Goal: Task Accomplishment & Management: Complete application form

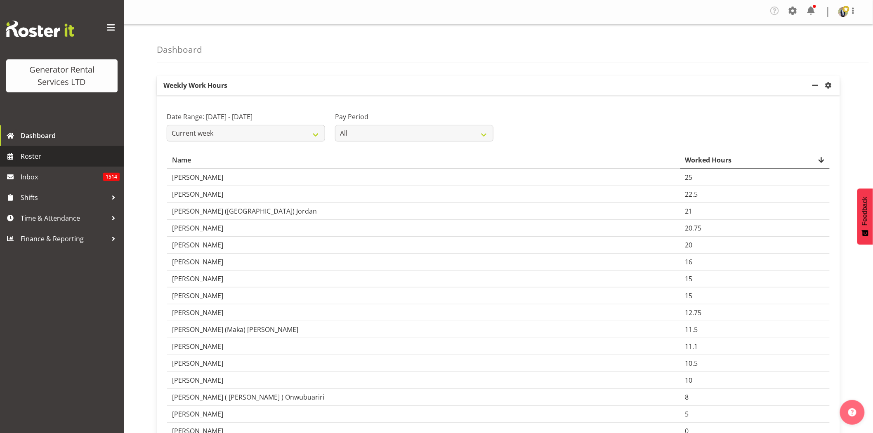
drag, startPoint x: 36, startPoint y: 162, endPoint x: 238, endPoint y: 174, distance: 201.7
click at [36, 162] on span "Roster" at bounding box center [70, 156] width 99 height 12
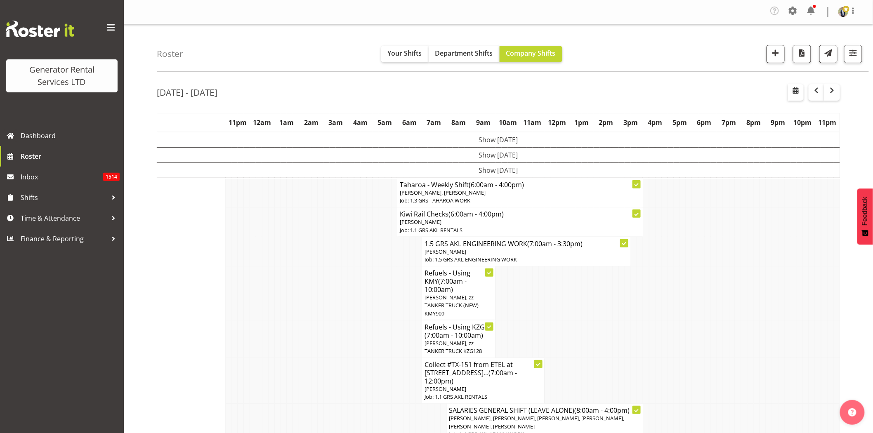
click at [109, 29] on span at bounding box center [110, 27] width 13 height 13
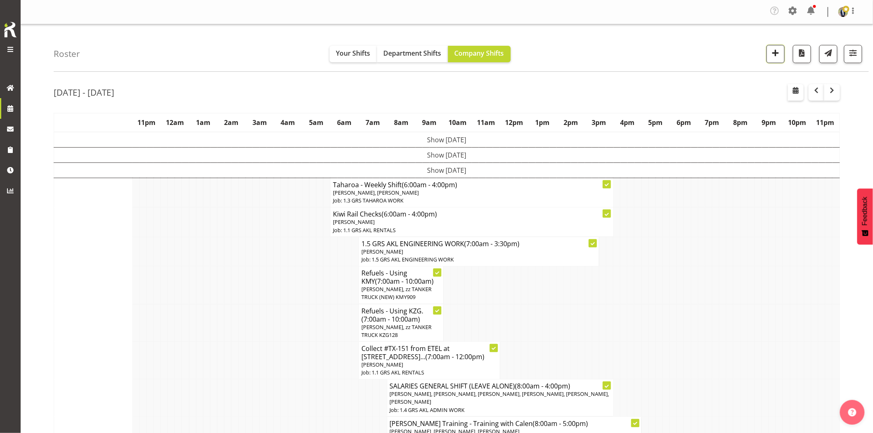
click at [776, 54] on span "button" at bounding box center [776, 52] width 11 height 11
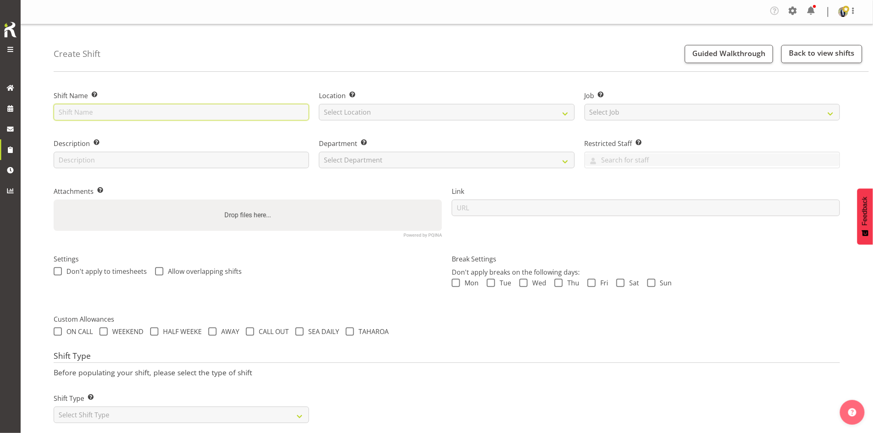
click at [217, 112] on input "text" at bounding box center [181, 112] width 255 height 17
type input "Omexom - Deliver, fence and liven a 100kVA going to Stanley Point, 6.30 am onsi…"
drag, startPoint x: 232, startPoint y: 119, endPoint x: 371, endPoint y: 119, distance: 139.1
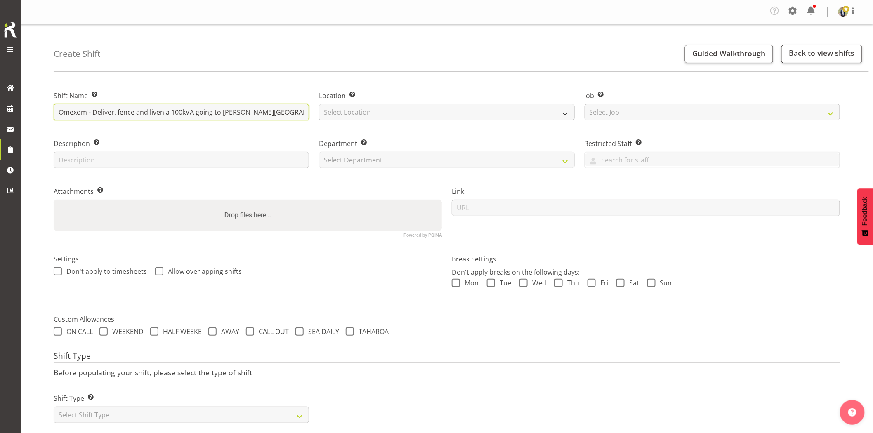
click at [371, 119] on div "Shift Name Enter a name for the shift (e.g. Day Shift). Omexom - Deliver, fence…" at bounding box center [447, 160] width 797 height 163
click at [261, 117] on input "Omexom - Deliver, fence and liven a 100kVA going to Stanley Point, 6.30 am onsi…" at bounding box center [181, 112] width 255 height 17
drag, startPoint x: 229, startPoint y: 113, endPoint x: 459, endPoint y: 116, distance: 229.5
click at [456, 116] on div "Shift Name Enter a name for the shift (e.g. Day Shift). Omexom - Deliver, fence…" at bounding box center [447, 160] width 797 height 163
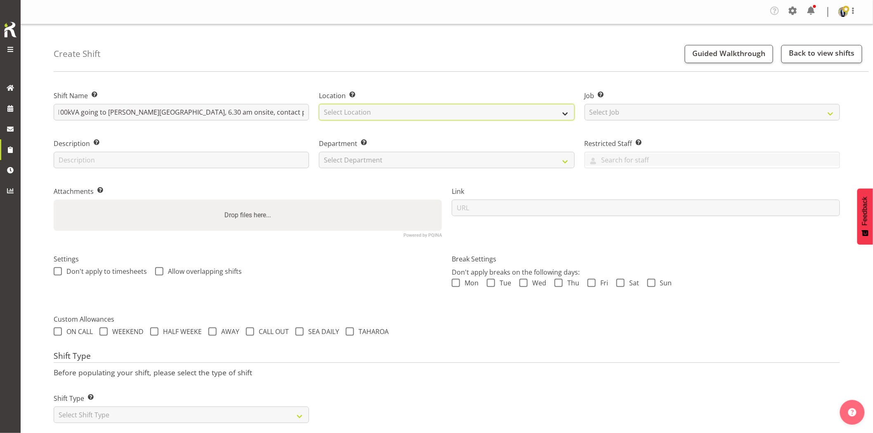
click at [377, 114] on select "Select Location GRS Auckland GRS Hastings GRS Tauranga" at bounding box center [446, 112] width 255 height 17
select select "28"
click at [319, 104] on select "Select Location GRS Auckland GRS Hastings GRS Tauranga" at bounding box center [446, 112] width 255 height 17
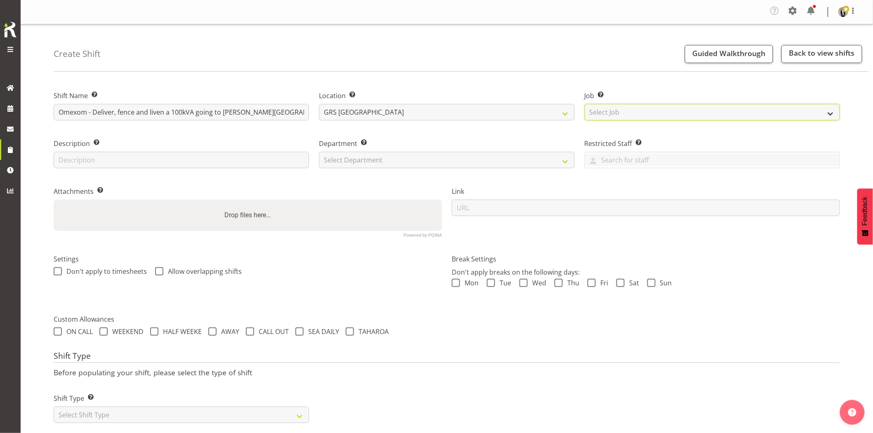
click at [617, 114] on select "Select Job Create new job 1.1 GRS AKL RENTALS 1.1 GRS AKL RENTALS AC 1.1 GRS AK…" at bounding box center [712, 112] width 255 height 17
select select "7504"
click at [585, 104] on select "Select Job Create new job 1.1 GRS AKL RENTALS 1.1 GRS AKL RENTALS AC 1.1 GRS AK…" at bounding box center [712, 112] width 255 height 17
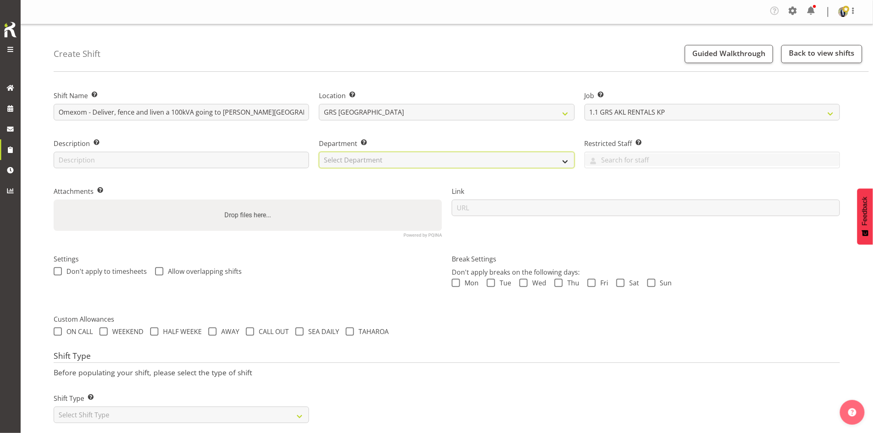
drag, startPoint x: 443, startPoint y: 162, endPoint x: 439, endPoint y: 166, distance: 5.6
click at [443, 162] on select "Select Department GRS HIRE AKL GRS HIRE AKL GRS HIRE TGA GRS HIRE HST GRS SALES…" at bounding box center [446, 160] width 255 height 17
select select "20"
click at [319, 152] on select "Select Department GRS HIRE AKL GRS HIRE AKL GRS HIRE TGA GRS HIRE HST GRS SALES…" at bounding box center [446, 160] width 255 height 17
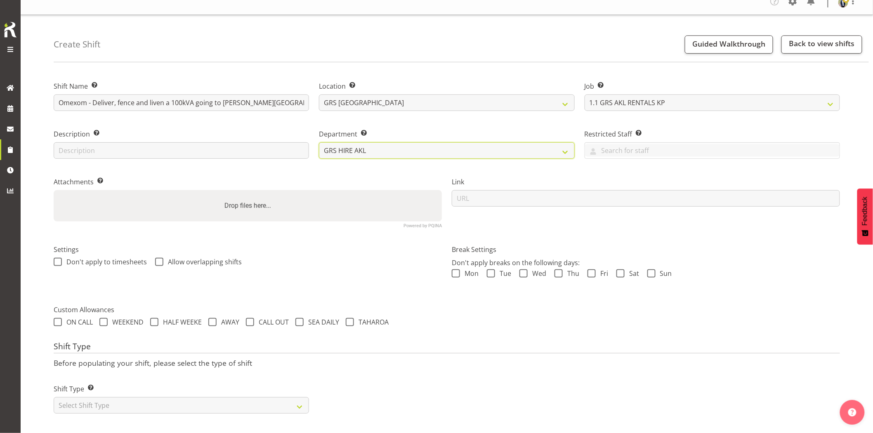
scroll to position [17, 0]
click at [133, 403] on select "Select Shift Type One Off Shift Recurring Shift Rotating Shift" at bounding box center [181, 405] width 255 height 17
select select "one_off"
click at [54, 397] on select "Select Shift Type One Off Shift Recurring Shift Rotating Shift" at bounding box center [181, 405] width 255 height 17
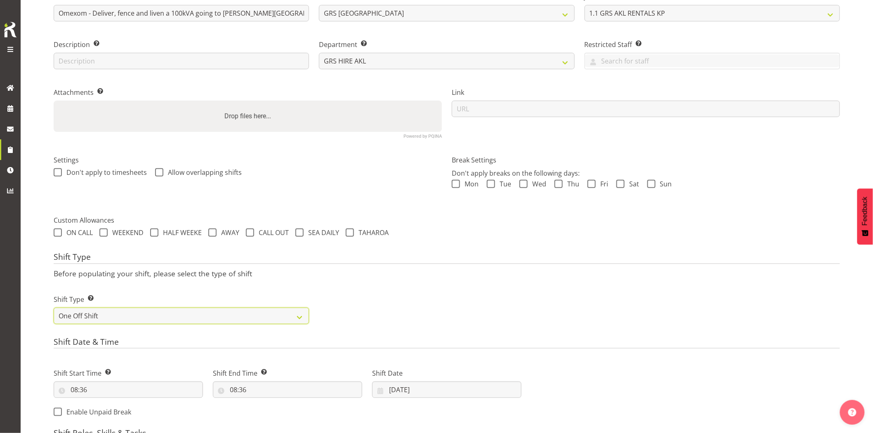
scroll to position [154, 0]
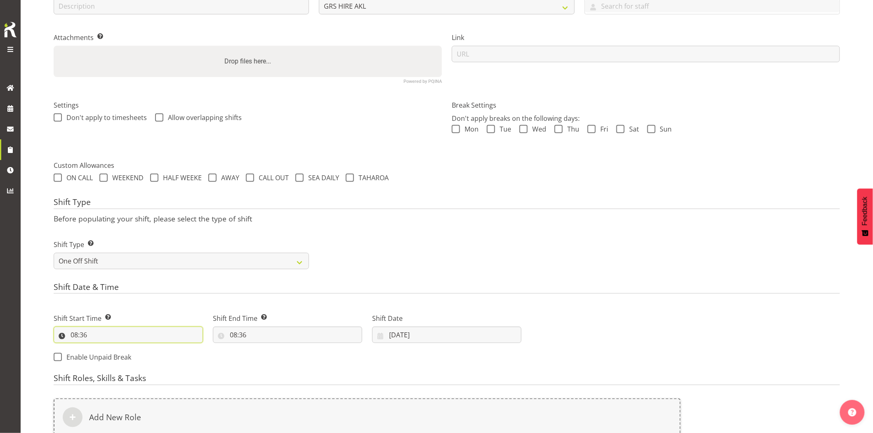
click at [128, 339] on input "08:36" at bounding box center [128, 335] width 149 height 17
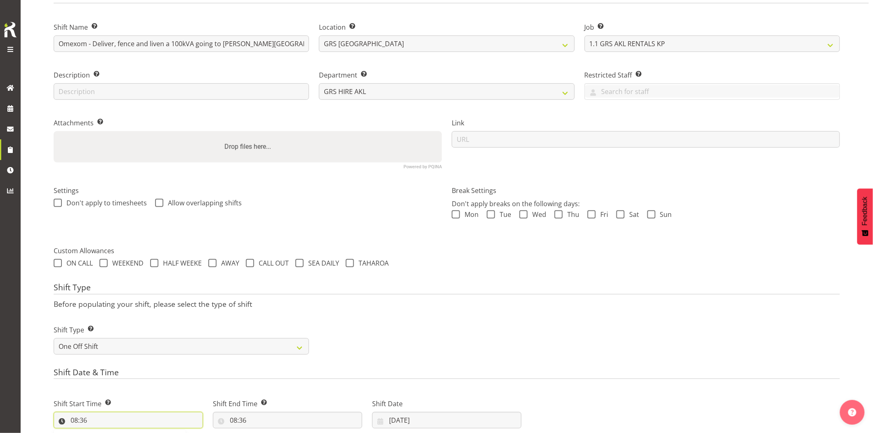
scroll to position [137, 0]
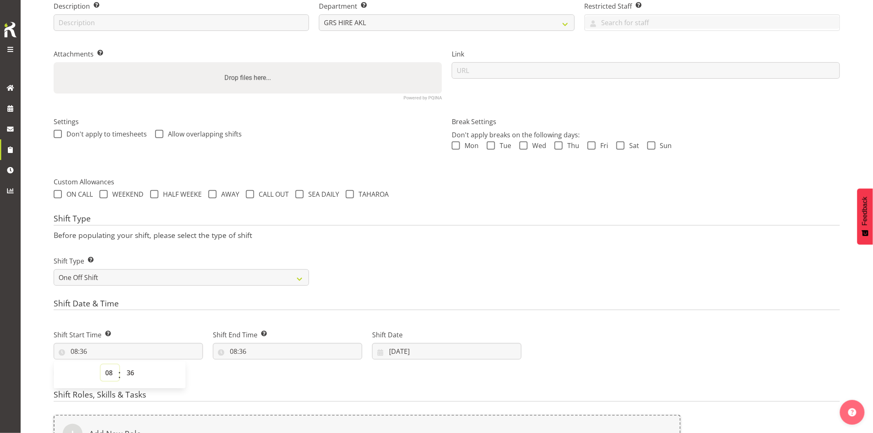
drag, startPoint x: 112, startPoint y: 374, endPoint x: 110, endPoint y: 365, distance: 9.7
click at [112, 374] on select "00 01 02 03 04 05 06 07 08 09 10 11 12 13 14 15 16 17 18 19 20 21 22 23" at bounding box center [110, 373] width 19 height 17
select select "5"
click at [101, 365] on select "00 01 02 03 04 05 06 07 08 09 10 11 12 13 14 15 16 17 18 19 20 21 22 23" at bounding box center [110, 373] width 19 height 17
type input "05:36"
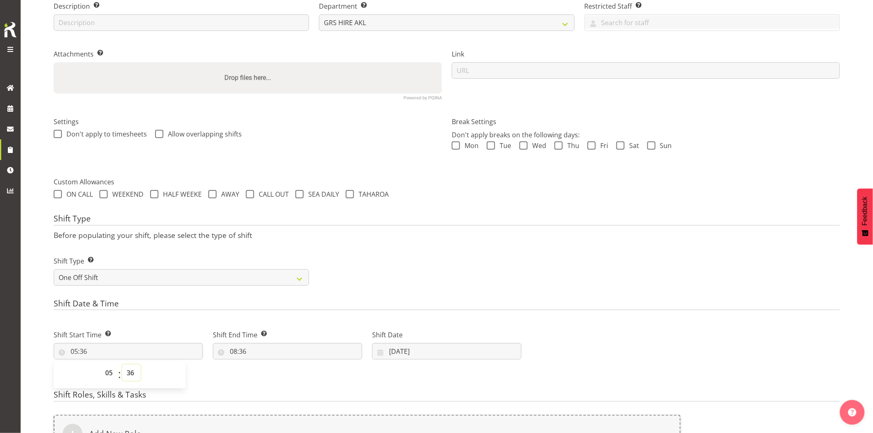
drag, startPoint x: 127, startPoint y: 374, endPoint x: 131, endPoint y: 365, distance: 10.2
click at [127, 374] on select "00 01 02 03 04 05 06 07 08 09 10 11 12 13 14 15 16 17 18 19 20 21 22 23 24 25 2…" at bounding box center [131, 373] width 19 height 17
select select "30"
click at [122, 365] on select "00 01 02 03 04 05 06 07 08 09 10 11 12 13 14 15 16 17 18 19 20 21 22 23 24 25 2…" at bounding box center [131, 373] width 19 height 17
type input "05:30"
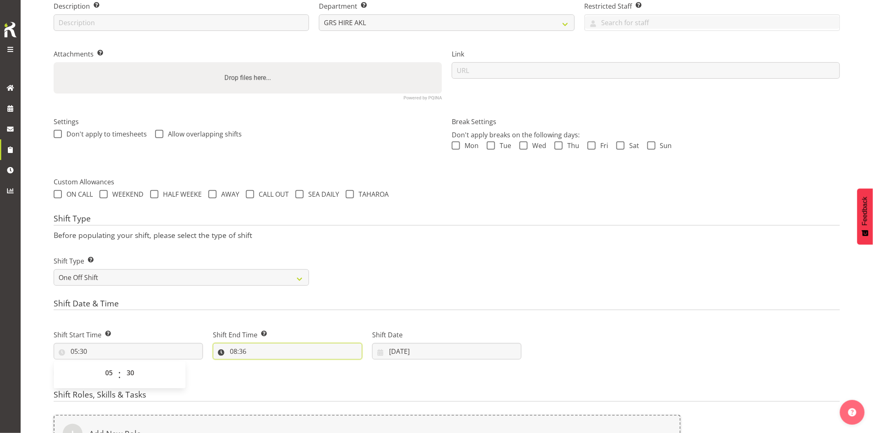
click at [310, 355] on input "08:36" at bounding box center [287, 351] width 149 height 17
click at [268, 376] on select "00 01 02 03 04 05 06 07 08 09 10 11 12 13 14 15 16 17 18 19 20 21 22 23" at bounding box center [269, 373] width 19 height 17
click at [290, 372] on select "00 01 02 03 04 05 06 07 08 09 10 11 12 13 14 15 16 17 18 19 20 21 22 23 24 25 2…" at bounding box center [290, 373] width 19 height 17
select select "0"
click at [281, 365] on select "00 01 02 03 04 05 06 07 08 09 10 11 12 13 14 15 16 17 18 19 20 21 22 23 24 25 2…" at bounding box center [290, 373] width 19 height 17
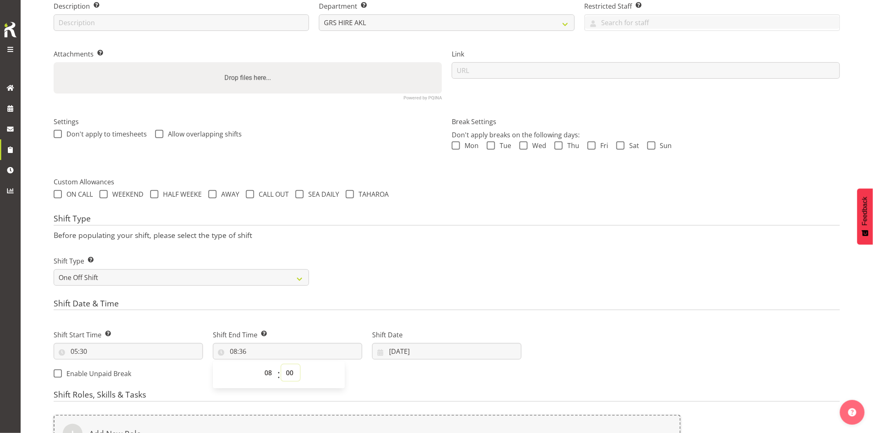
type input "08:00"
drag, startPoint x: 475, startPoint y: 219, endPoint x: 494, endPoint y: 255, distance: 40.3
click at [475, 222] on h4 "Shift Type" at bounding box center [447, 220] width 787 height 12
click at [467, 343] on div "Shift Date 28/08/2025 January February March April May June July August Septemb…" at bounding box center [446, 345] width 149 height 30
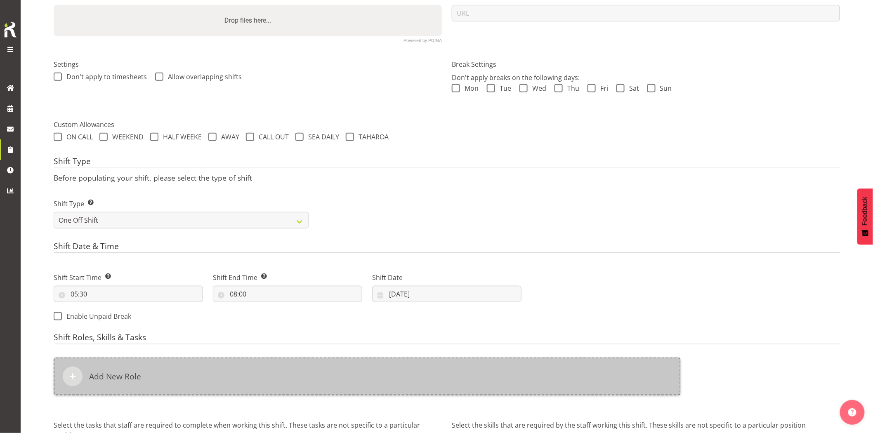
scroll to position [275, 0]
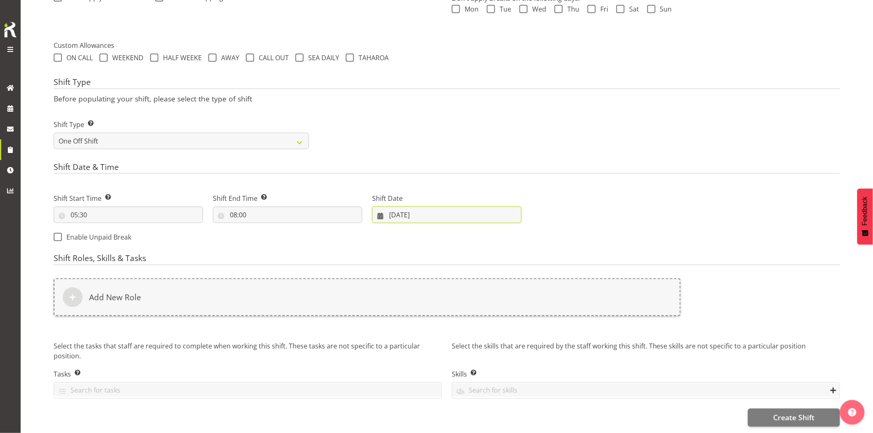
click at [426, 216] on input "28/08/2025" at bounding box center [446, 215] width 149 height 17
click at [482, 346] on span "29" at bounding box center [480, 344] width 7 height 8
type input "29/08/2025"
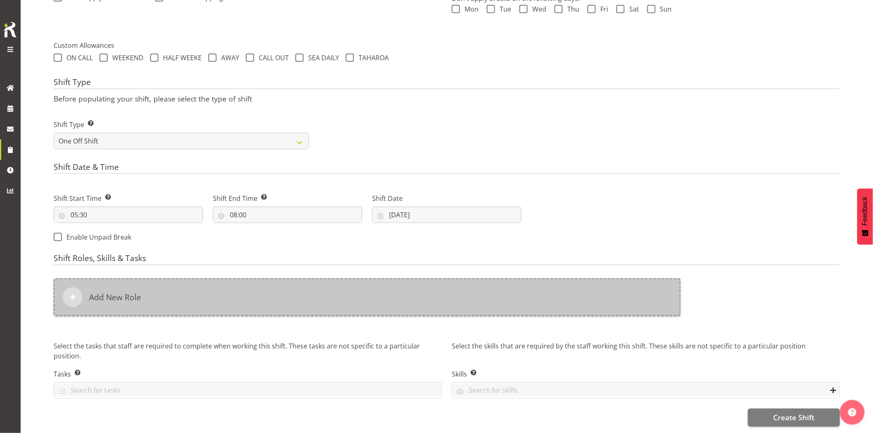
click at [450, 303] on div "Add New Role" at bounding box center [367, 298] width 627 height 38
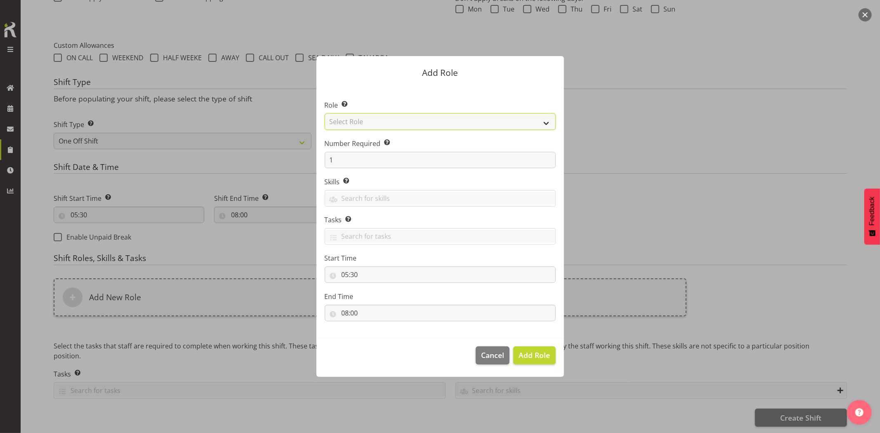
drag, startPoint x: 357, startPoint y: 123, endPoint x: 364, endPoint y: 130, distance: 9.9
click at [357, 123] on select "Select Role Account Manager Electrician Engineering GM HSEQ manager MECH Mechan…" at bounding box center [440, 122] width 231 height 17
select select "20"
click at [325, 114] on select "Select Role Account Manager Electrician Engineering GM HSEQ manager MECH Mechan…" at bounding box center [440, 122] width 231 height 17
click at [536, 359] on span "Add Role" at bounding box center [534, 355] width 31 height 10
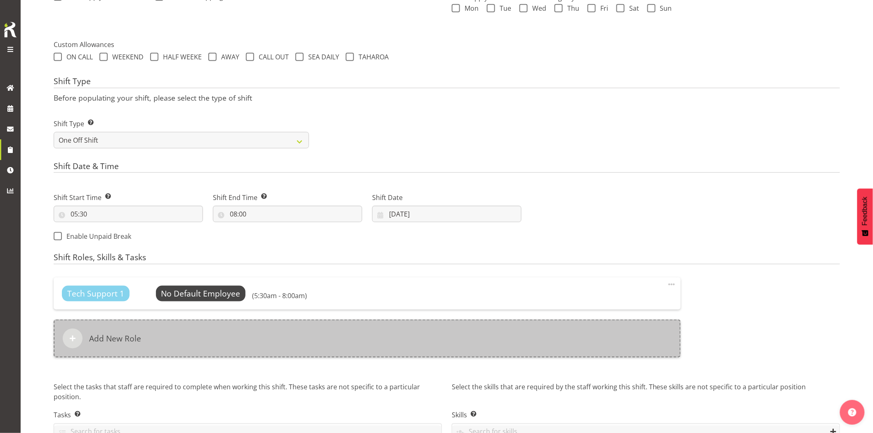
click at [524, 333] on div "Add New Role" at bounding box center [367, 339] width 627 height 38
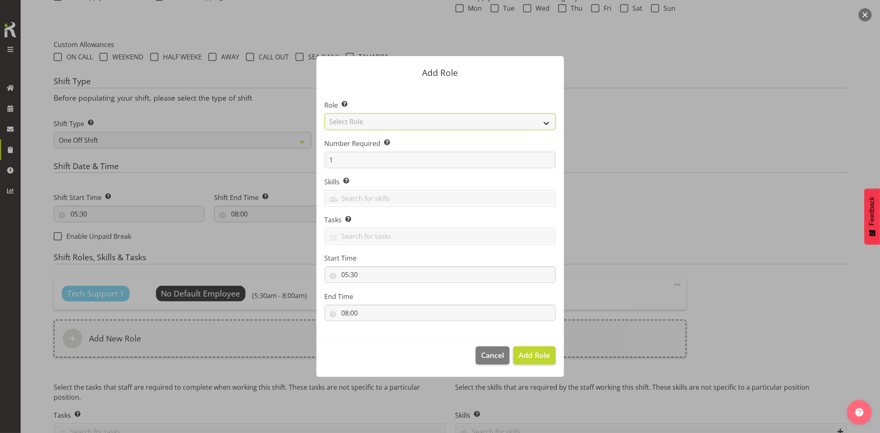
drag, startPoint x: 381, startPoint y: 122, endPoint x: 386, endPoint y: 129, distance: 8.4
click at [381, 122] on select "Select Role Account Manager Electrician Engineering GM HSEQ manager MECH Mechan…" at bounding box center [440, 122] width 231 height 17
select select "21"
click at [325, 114] on select "Select Role Account Manager Electrician Engineering GM HSEQ manager MECH Mechan…" at bounding box center [440, 122] width 231 height 17
click at [545, 359] on span "Add Role" at bounding box center [534, 355] width 31 height 10
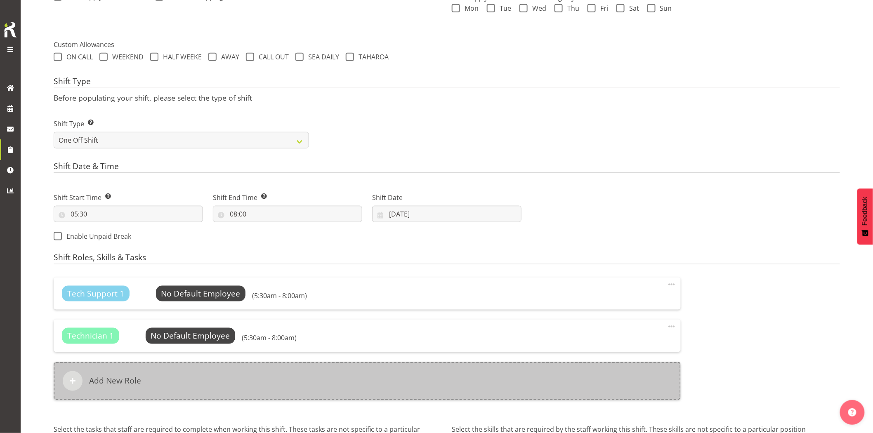
click at [450, 374] on div "Add New Role" at bounding box center [367, 381] width 627 height 38
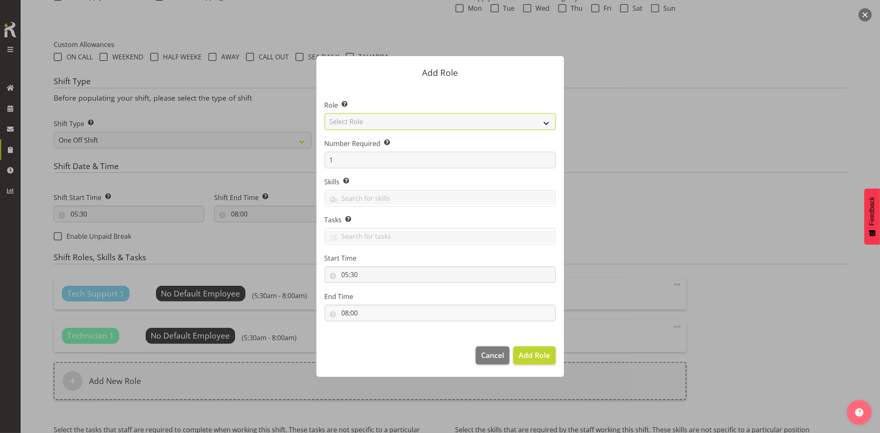
click at [385, 127] on select "Select Role Account Manager Electrician Engineering GM HSEQ manager MECH Mechan…" at bounding box center [440, 122] width 231 height 17
select select "27"
click at [325, 114] on select "Select Role Account Manager Electrician Engineering GM HSEQ manager MECH Mechan…" at bounding box center [440, 122] width 231 height 17
click at [526, 356] on span "Add Role" at bounding box center [534, 355] width 31 height 10
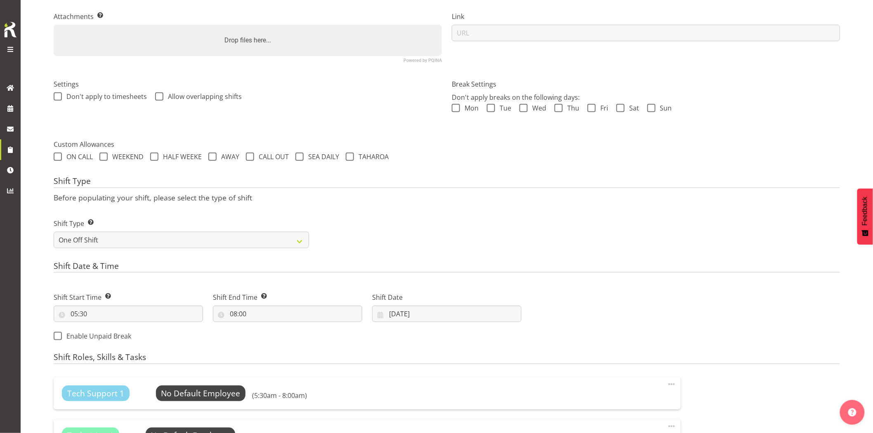
scroll to position [0, 0]
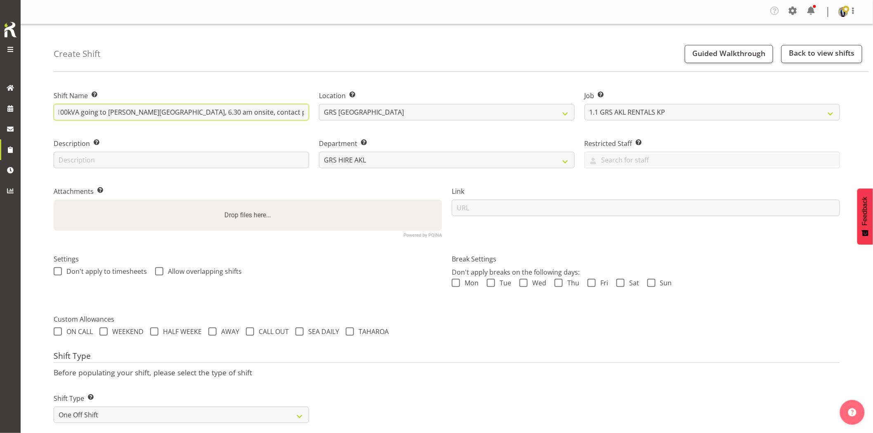
drag, startPoint x: 277, startPoint y: 113, endPoint x: 880, endPoint y: 124, distance: 603.5
click at [873, 122] on html "Generator Rental Services LTD Tasks Jobs Employees Profile Log Out Create Shift…" at bounding box center [436, 216] width 873 height 433
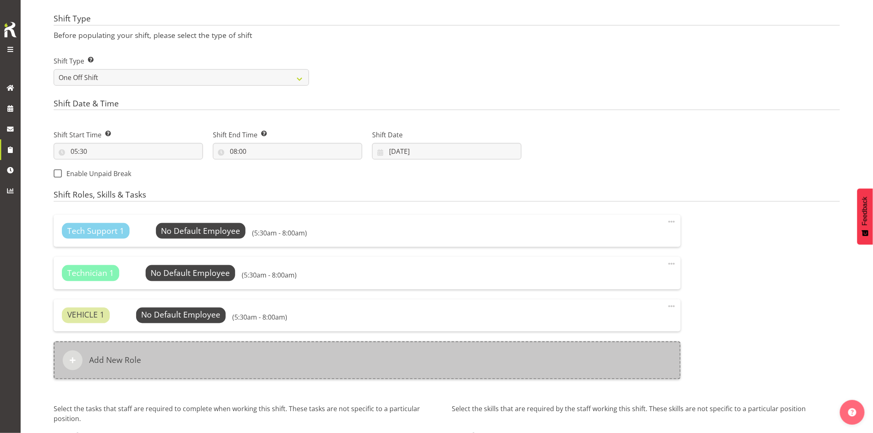
scroll to position [407, 0]
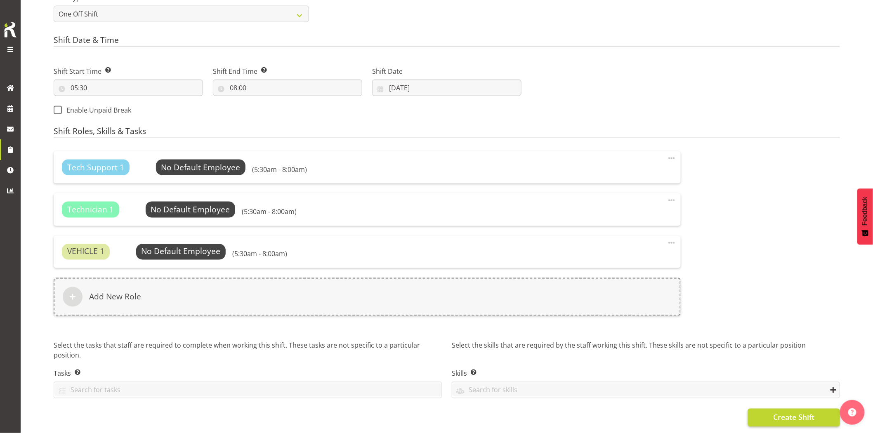
type input "Omexom - Deliver, fence and liven a 100kVA going to [PERSON_NAME][GEOGRAPHIC_DA…"
click at [793, 416] on span "Create Shift" at bounding box center [793, 417] width 41 height 11
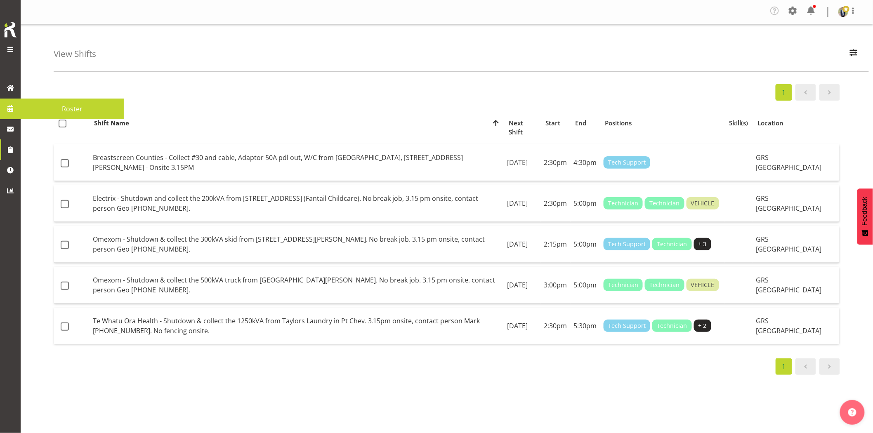
click at [11, 110] on span at bounding box center [10, 108] width 12 height 12
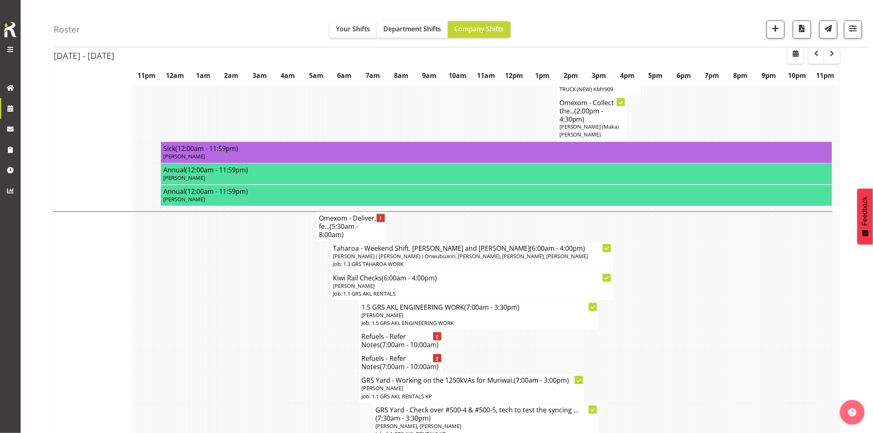
scroll to position [550, 0]
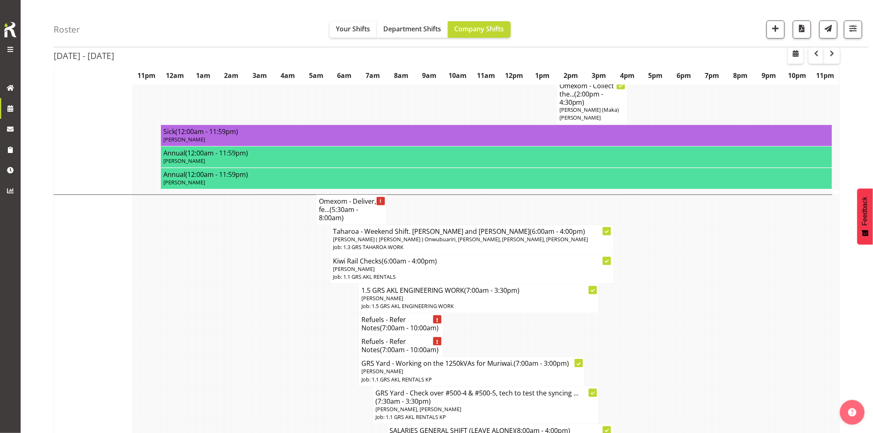
drag, startPoint x: 286, startPoint y: 319, endPoint x: 298, endPoint y: 319, distance: 12.0
click at [286, 336] on td at bounding box center [284, 347] width 7 height 22
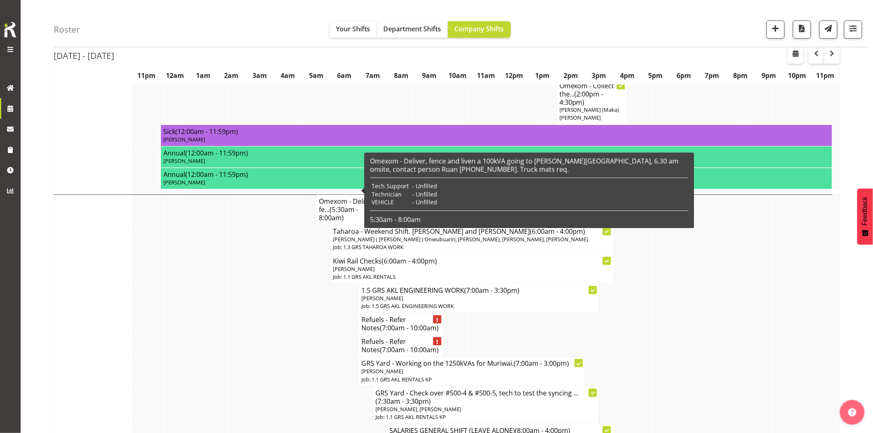
click at [277, 314] on td at bounding box center [277, 325] width 7 height 22
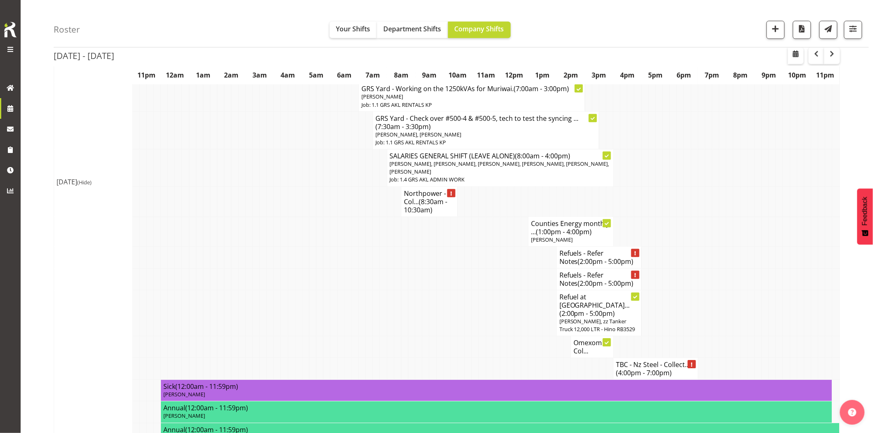
scroll to position [871, 0]
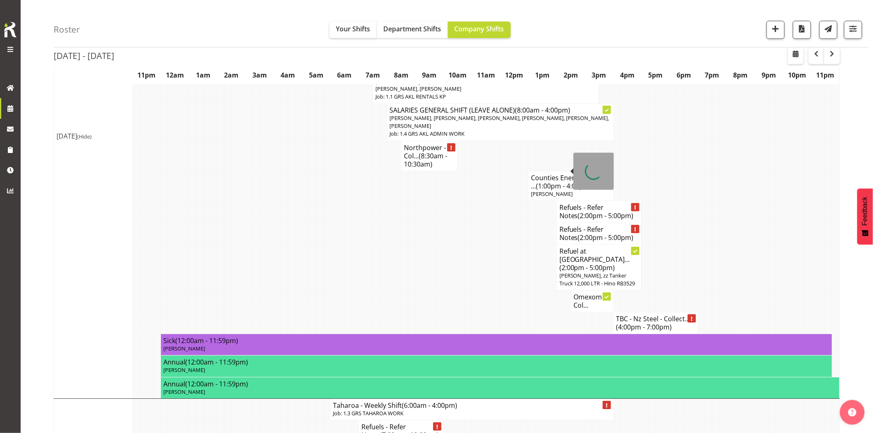
click at [477, 244] on td at bounding box center [475, 267] width 7 height 46
click at [773, 30] on span "button" at bounding box center [776, 28] width 11 height 11
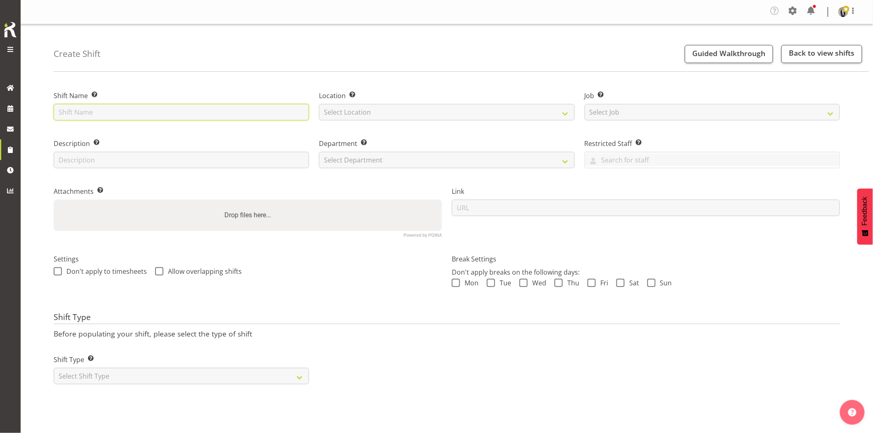
click at [215, 110] on input "text" at bounding box center [181, 112] width 255 height 17
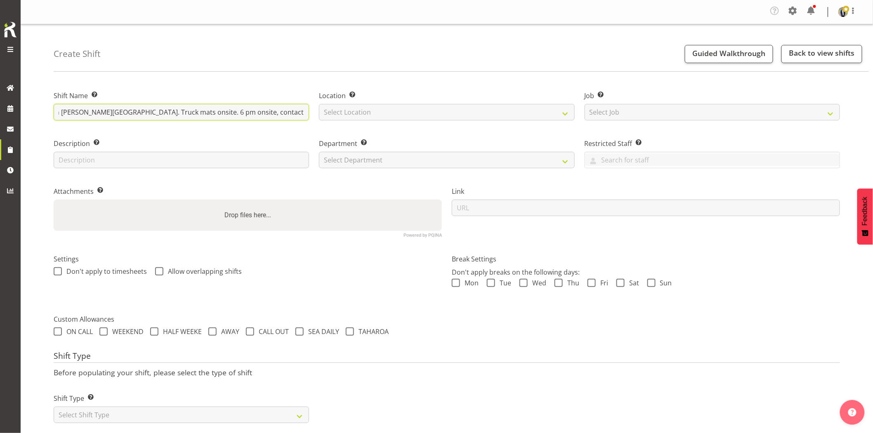
scroll to position [0, 148]
type input "Omexom - Shutdown & collect the 100kVA from [PERSON_NAME][GEOGRAPHIC_DATA]. Tru…"
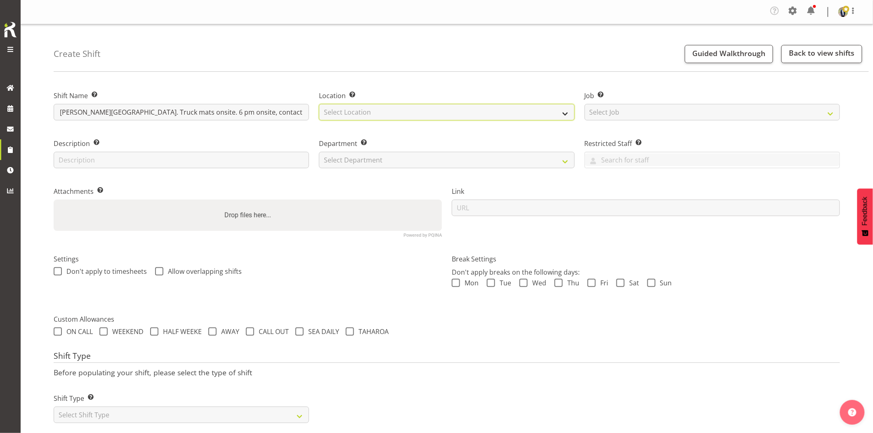
click at [399, 110] on select "Select Location GRS Auckland GRS Hastings GRS Tauranga" at bounding box center [446, 112] width 255 height 17
select select "28"
click at [319, 104] on select "Select Location GRS Auckland GRS Hastings GRS Tauranga" at bounding box center [446, 112] width 255 height 17
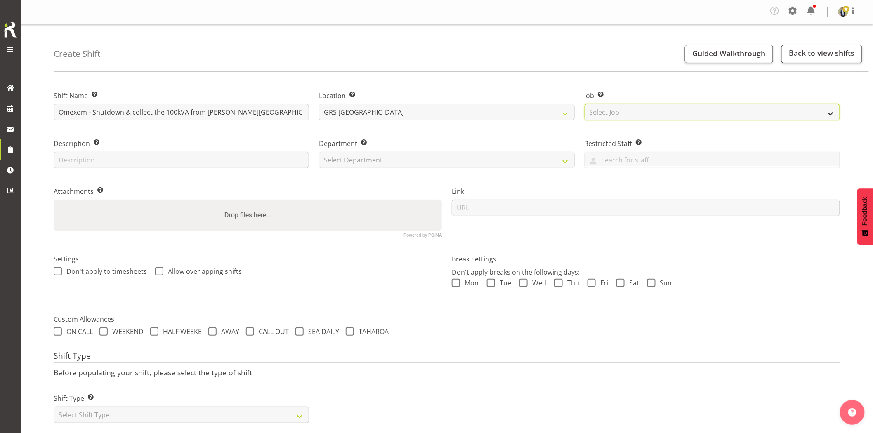
click at [620, 118] on select "Select Job Create new job 1.1 GRS AKL RENTALS 1.1 GRS AKL RENTALS AC 1.1 GRS AK…" at bounding box center [712, 112] width 255 height 17
select select "7504"
click at [585, 104] on select "Select Job Create new job 1.1 GRS AKL RENTALS 1.1 GRS AKL RENTALS AC 1.1 GRS AK…" at bounding box center [712, 112] width 255 height 17
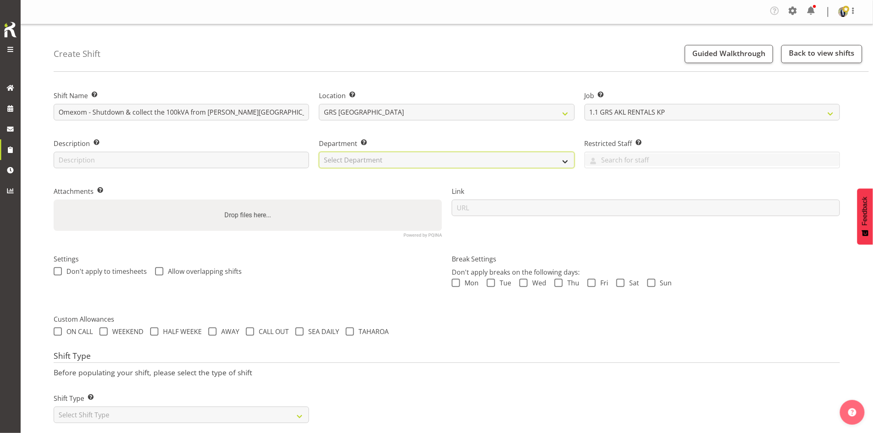
click at [397, 156] on select "Select Department GRS HIRE AKL GRS HIRE AKL GRS HIRE TGA GRS HIRE HST GRS SALES…" at bounding box center [446, 160] width 255 height 17
select select "20"
click at [319, 152] on select "Select Department GRS HIRE AKL GRS HIRE AKL GRS HIRE TGA GRS HIRE HST GRS SALES…" at bounding box center [446, 160] width 255 height 17
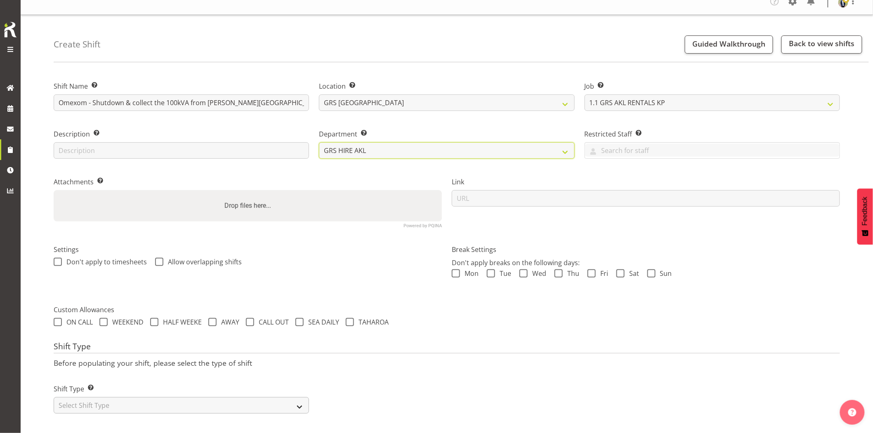
scroll to position [17, 0]
drag, startPoint x: 151, startPoint y: 397, endPoint x: 133, endPoint y: 393, distance: 18.1
click at [151, 397] on select "Select Shift Type One Off Shift Recurring Shift Rotating Shift" at bounding box center [181, 405] width 255 height 17
select select "one_off"
click at [54, 397] on select "Select Shift Type One Off Shift Recurring Shift Rotating Shift" at bounding box center [181, 405] width 255 height 17
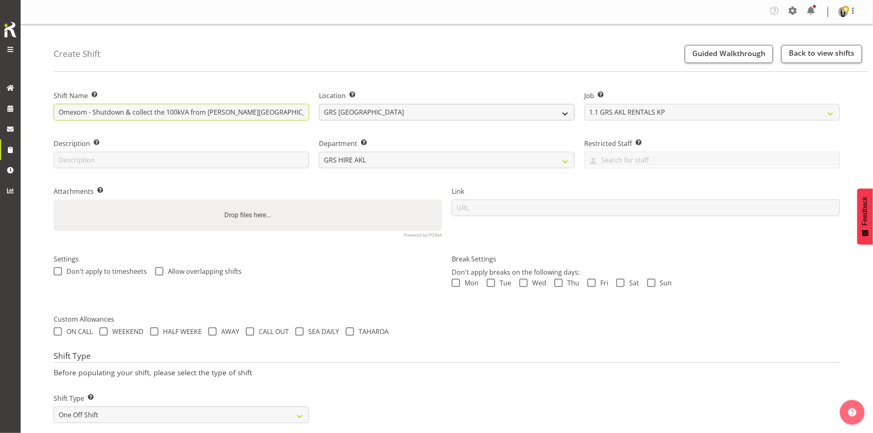
scroll to position [0, 149]
drag, startPoint x: 198, startPoint y: 117, endPoint x: 487, endPoint y: 120, distance: 289.3
click at [487, 120] on div "Shift Name Enter a name for the shift (e.g. Day Shift). Omexom - Shutdown & col…" at bounding box center [447, 160] width 797 height 163
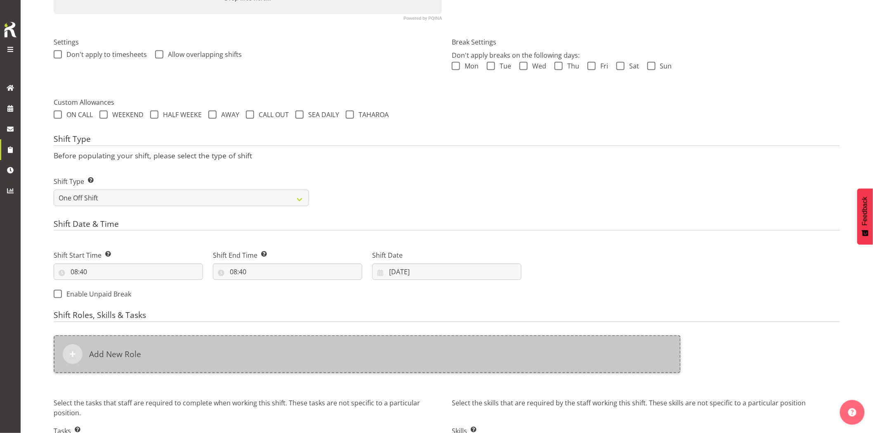
scroll to position [229, 0]
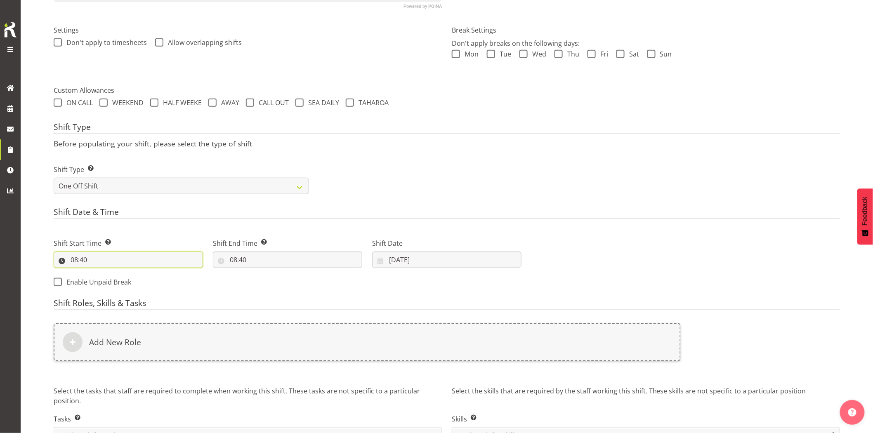
click at [114, 258] on input "08:40" at bounding box center [128, 260] width 149 height 17
click at [112, 282] on select "00 01 02 03 04 05 06 07 08 09 10 11 12 13 14 15 16 17 18 19 20 21 22 23" at bounding box center [110, 281] width 19 height 17
select select "17"
click at [101, 273] on select "00 01 02 03 04 05 06 07 08 09 10 11 12 13 14 15 16 17 18 19 20 21 22 23" at bounding box center [110, 281] width 19 height 17
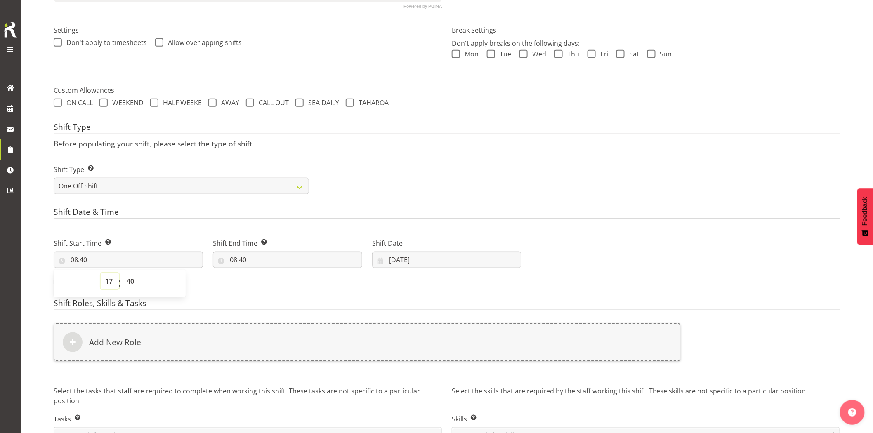
type input "17:40"
drag, startPoint x: 127, startPoint y: 281, endPoint x: 125, endPoint y: 273, distance: 7.6
click at [127, 281] on select "00 01 02 03 04 05 06 07 08 09 10 11 12 13 14 15 16 17 18 19 20 21 22 23 24 25 2…" at bounding box center [131, 281] width 19 height 17
select select "0"
click at [122, 273] on select "00 01 02 03 04 05 06 07 08 09 10 11 12 13 14 15 16 17 18 19 20 21 22 23 24 25 2…" at bounding box center [131, 281] width 19 height 17
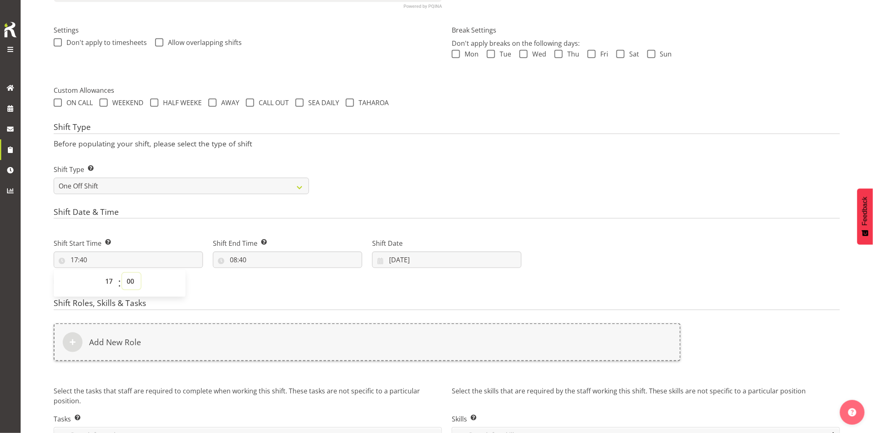
type input "17:00"
click at [284, 262] on input "08:40" at bounding box center [287, 260] width 149 height 17
click at [269, 281] on select "00 01 02 03 04 05 06 07 08 09 10 11 12 13 14 15 16 17 18 19 20 21 22 23" at bounding box center [269, 281] width 19 height 17
select select "19"
click at [260, 273] on select "00 01 02 03 04 05 06 07 08 09 10 11 12 13 14 15 16 17 18 19 20 21 22 23" at bounding box center [269, 281] width 19 height 17
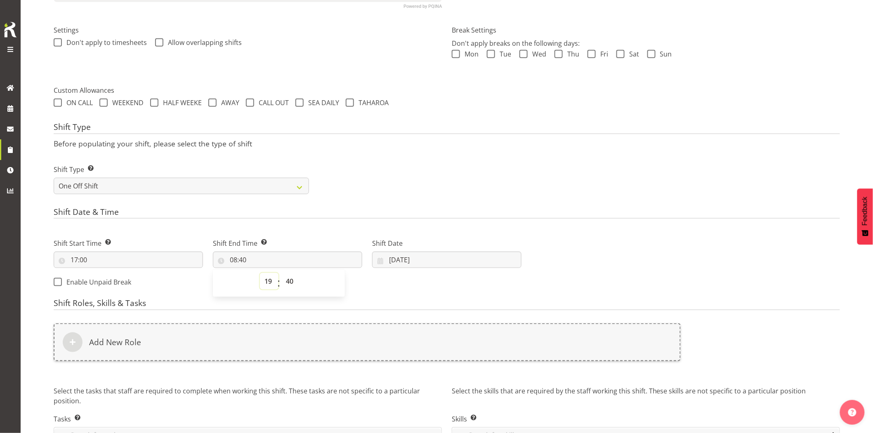
type input "19:40"
click at [292, 285] on select "00 01 02 03 04 05 06 07 08 09 10 11 12 13 14 15 16 17 18 19 20 21 22 23 24 25 2…" at bounding box center [290, 281] width 19 height 17
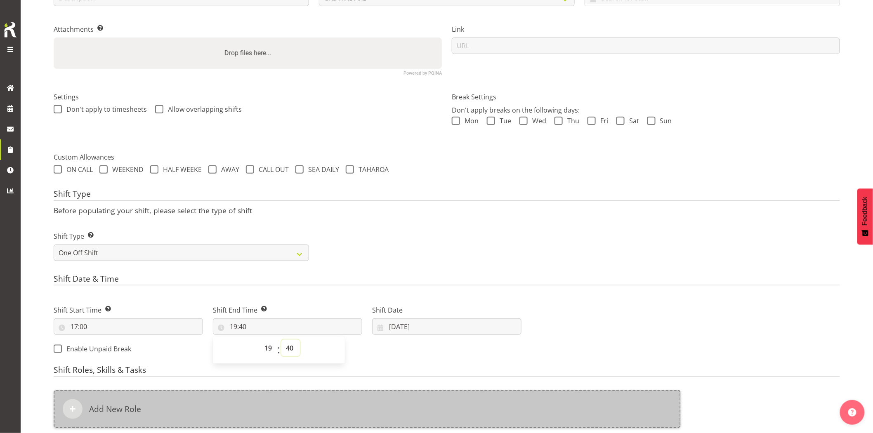
scroll to position [229, 0]
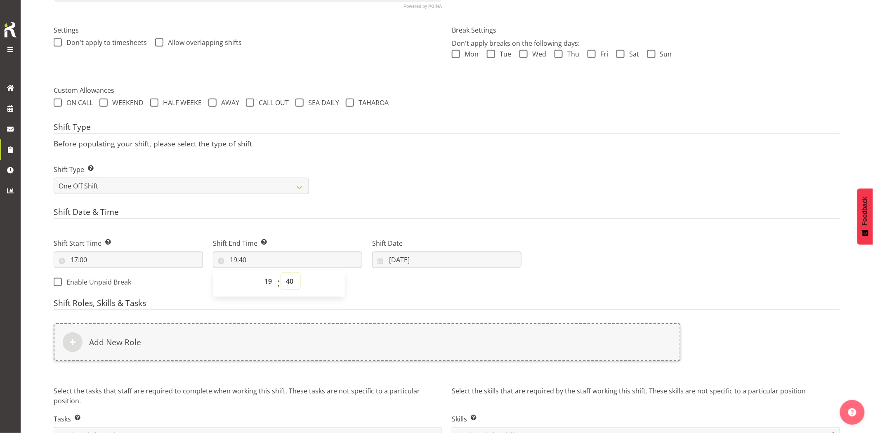
drag, startPoint x: 291, startPoint y: 278, endPoint x: 298, endPoint y: 291, distance: 14.7
click at [291, 278] on select "00 01 02 03 04 05 06 07 08 09 10 11 12 13 14 15 16 17 18 19 20 21 22 23 24 25 2…" at bounding box center [290, 281] width 19 height 17
select select "0"
click at [281, 273] on select "00 01 02 03 04 05 06 07 08 09 10 11 12 13 14 15 16 17 18 19 20 21 22 23 24 25 2…" at bounding box center [290, 281] width 19 height 17
type input "19:00"
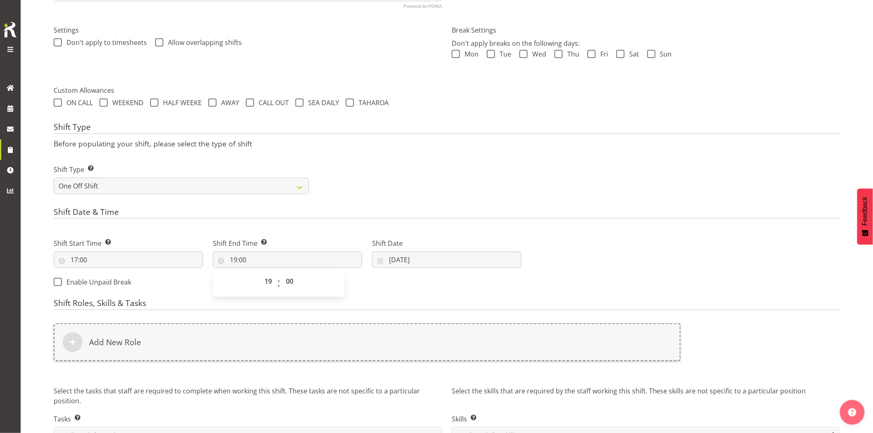
drag, startPoint x: 530, startPoint y: 188, endPoint x: 515, endPoint y: 232, distance: 46.9
click at [530, 188] on div "Shift Type Shift Types: One Off – Select this if you would like a single shift …" at bounding box center [447, 176] width 797 height 46
click at [447, 255] on input "28/08/2025" at bounding box center [446, 260] width 149 height 17
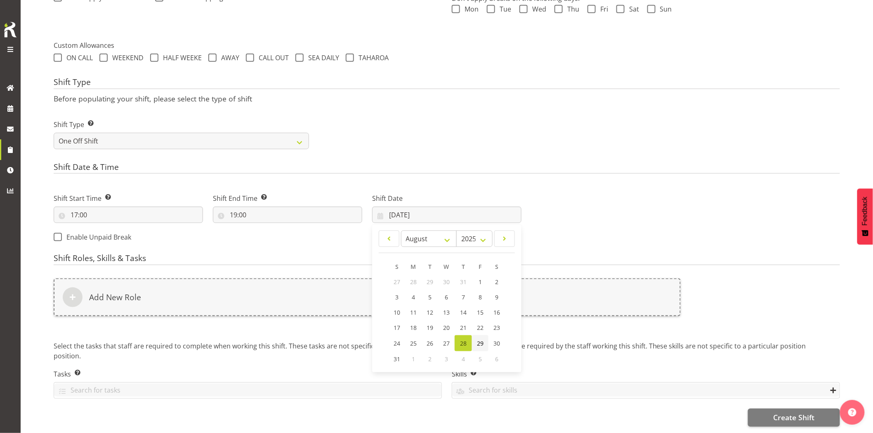
click at [481, 340] on span "29" at bounding box center [480, 344] width 7 height 8
type input "29/08/2025"
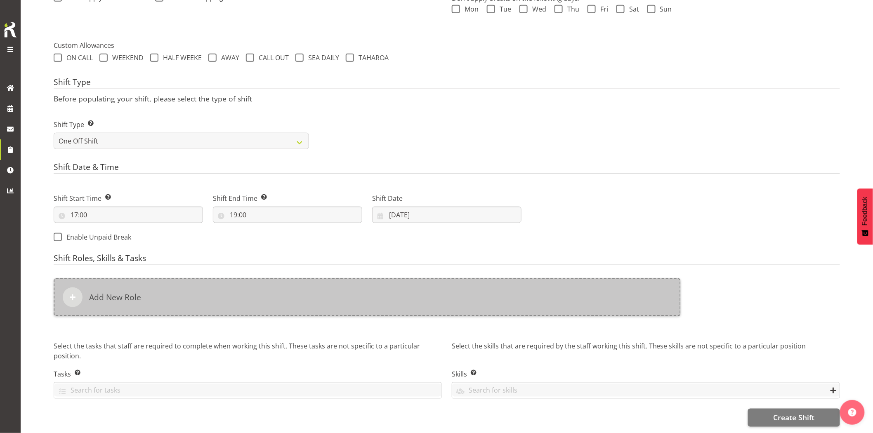
click at [419, 296] on div "Add New Role" at bounding box center [367, 298] width 627 height 38
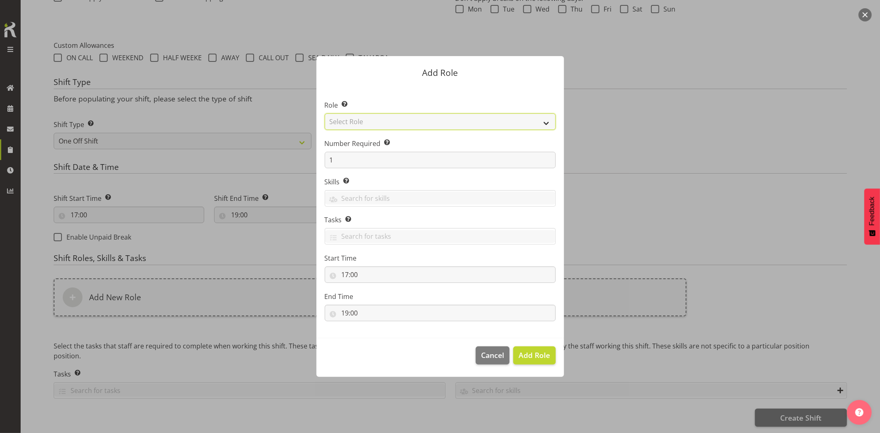
drag, startPoint x: 373, startPoint y: 122, endPoint x: 380, endPoint y: 129, distance: 10.2
click at [373, 122] on select "Select Role Account Manager Electrician Engineering GM HSEQ manager MECH Mechan…" at bounding box center [440, 122] width 231 height 17
select select "20"
click at [325, 114] on select "Select Role Account Manager Electrician Engineering GM HSEQ manager MECH Mechan…" at bounding box center [440, 122] width 231 height 17
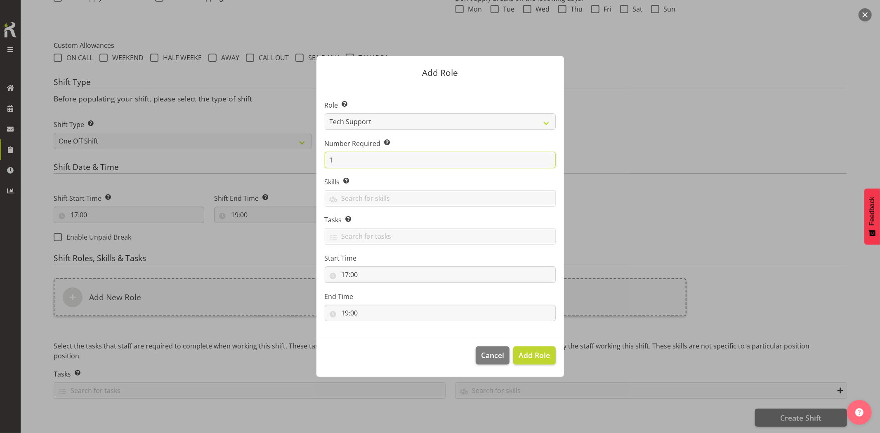
drag, startPoint x: 352, startPoint y: 163, endPoint x: 277, endPoint y: 154, distance: 74.9
click at [277, 154] on form "Add Role Role Select the role you wish to add to the shift. Account Manager Ele…" at bounding box center [440, 216] width 396 height 362
type input "2"
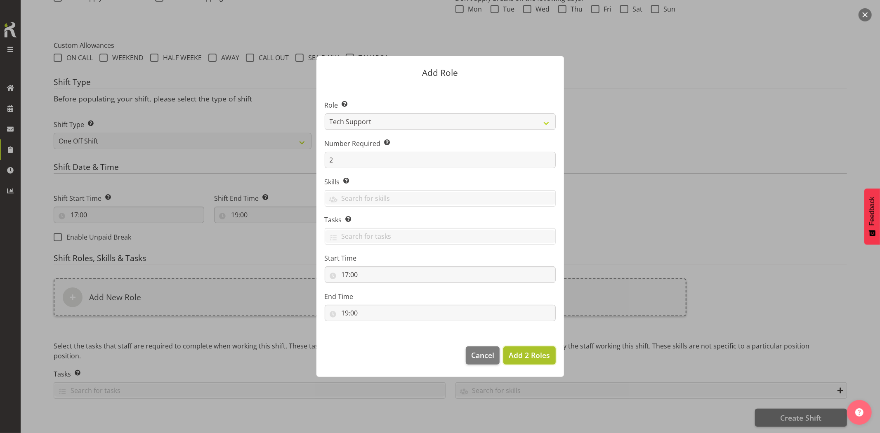
click at [529, 354] on span "Add 2 Roles" at bounding box center [529, 355] width 41 height 10
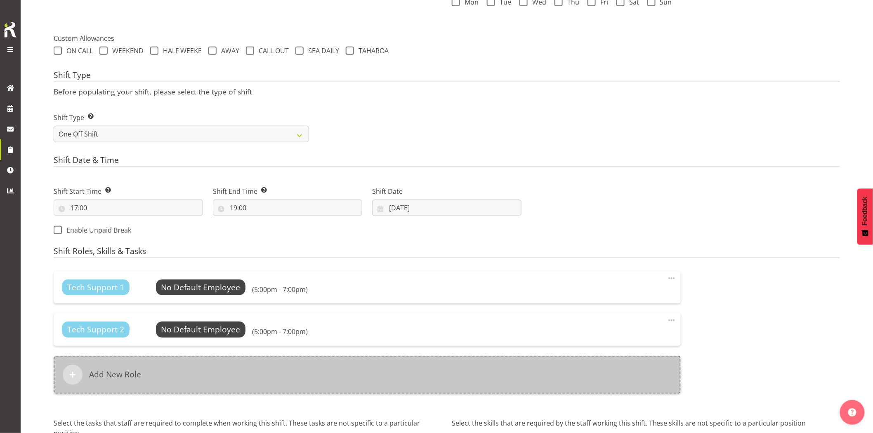
click at [388, 374] on div "Add New Role" at bounding box center [367, 375] width 627 height 38
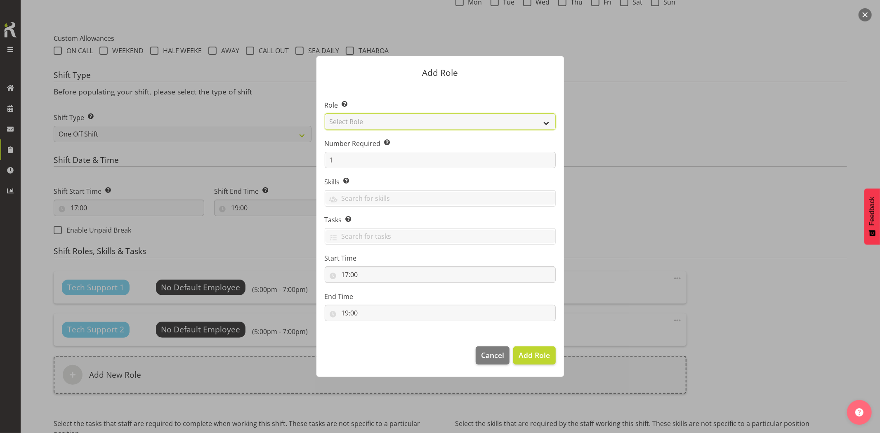
drag, startPoint x: 372, startPoint y: 124, endPoint x: 378, endPoint y: 129, distance: 8.2
click at [372, 124] on select "Select Role Account Manager Electrician Engineering GM HSEQ manager MECH Mechan…" at bounding box center [440, 122] width 231 height 17
select select "27"
click at [325, 114] on select "Select Role Account Manager Electrician Engineering GM HSEQ manager MECH Mechan…" at bounding box center [440, 122] width 231 height 17
click at [539, 354] on span "Add Role" at bounding box center [534, 355] width 31 height 10
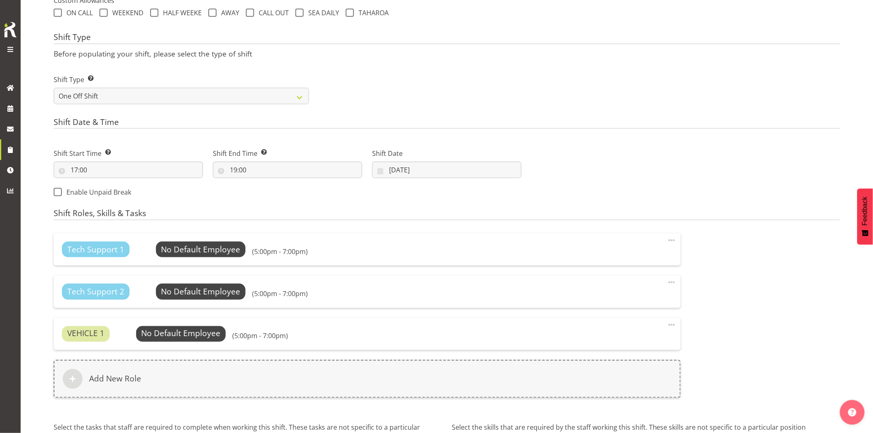
scroll to position [407, 0]
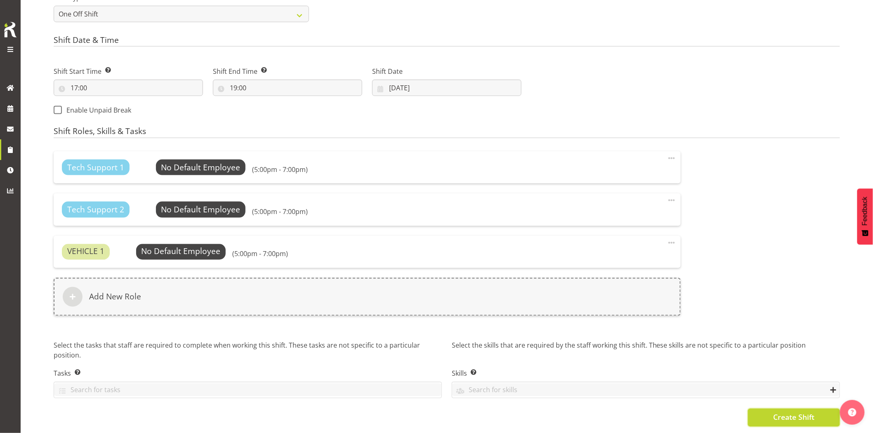
click at [795, 413] on span "Create Shift" at bounding box center [793, 417] width 41 height 11
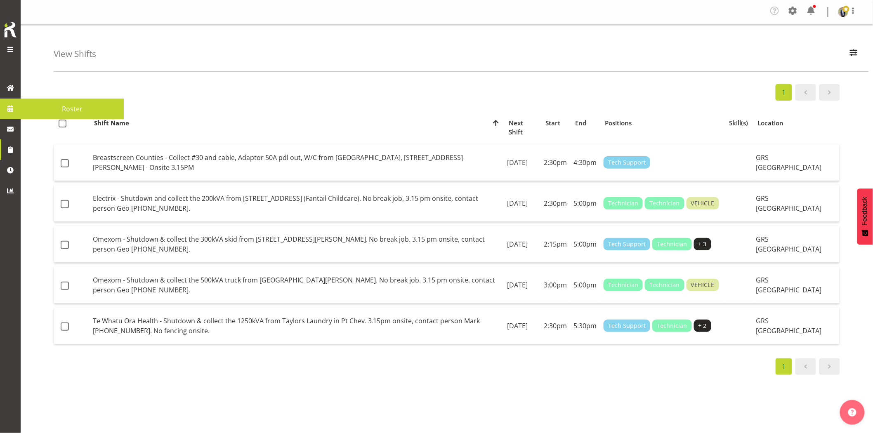
click at [26, 108] on span "Roster" at bounding box center [72, 109] width 95 height 12
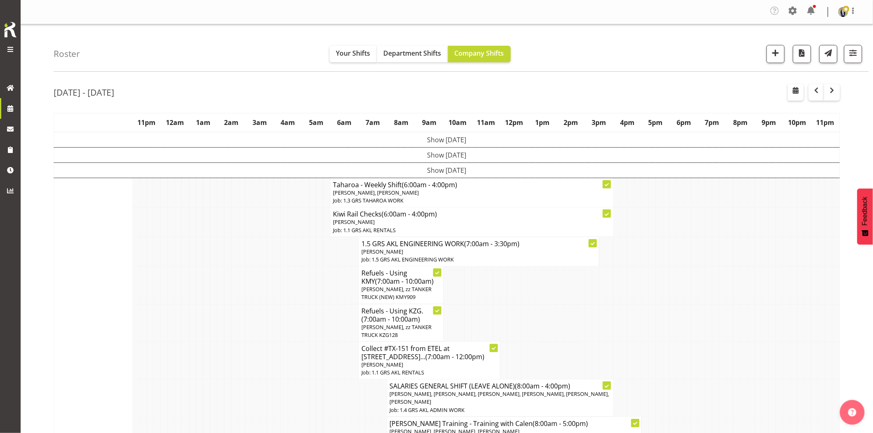
drag, startPoint x: 244, startPoint y: 275, endPoint x: 273, endPoint y: 278, distance: 29.5
click at [244, 275] on td at bounding box center [242, 286] width 7 height 38
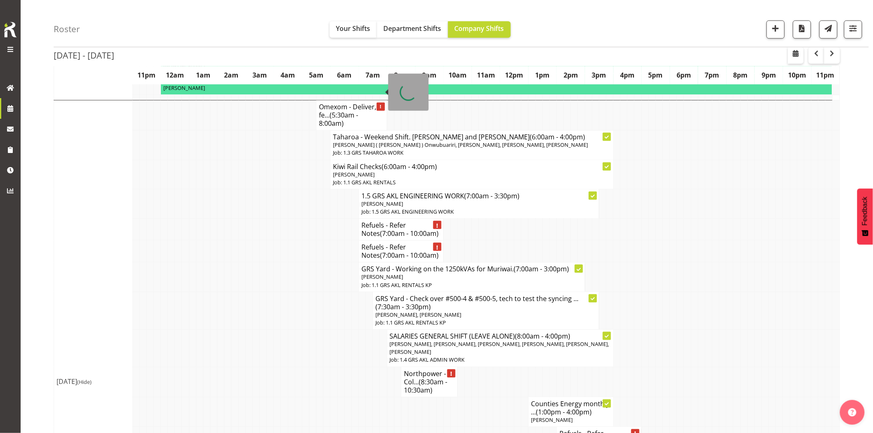
scroll to position [688, 0]
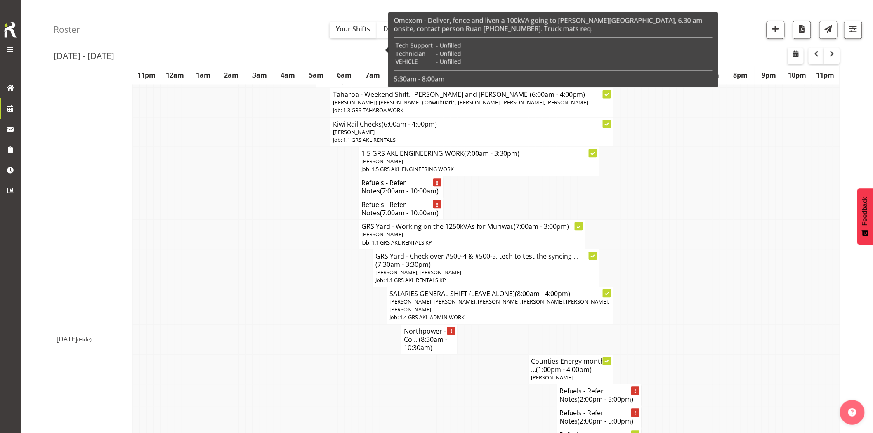
click at [319, 355] on td at bounding box center [320, 370] width 7 height 30
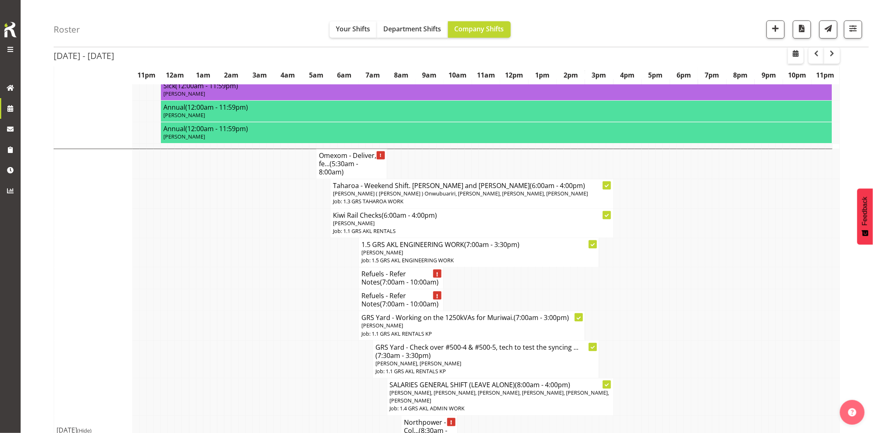
scroll to position [504, 0]
